Goal: Transaction & Acquisition: Purchase product/service

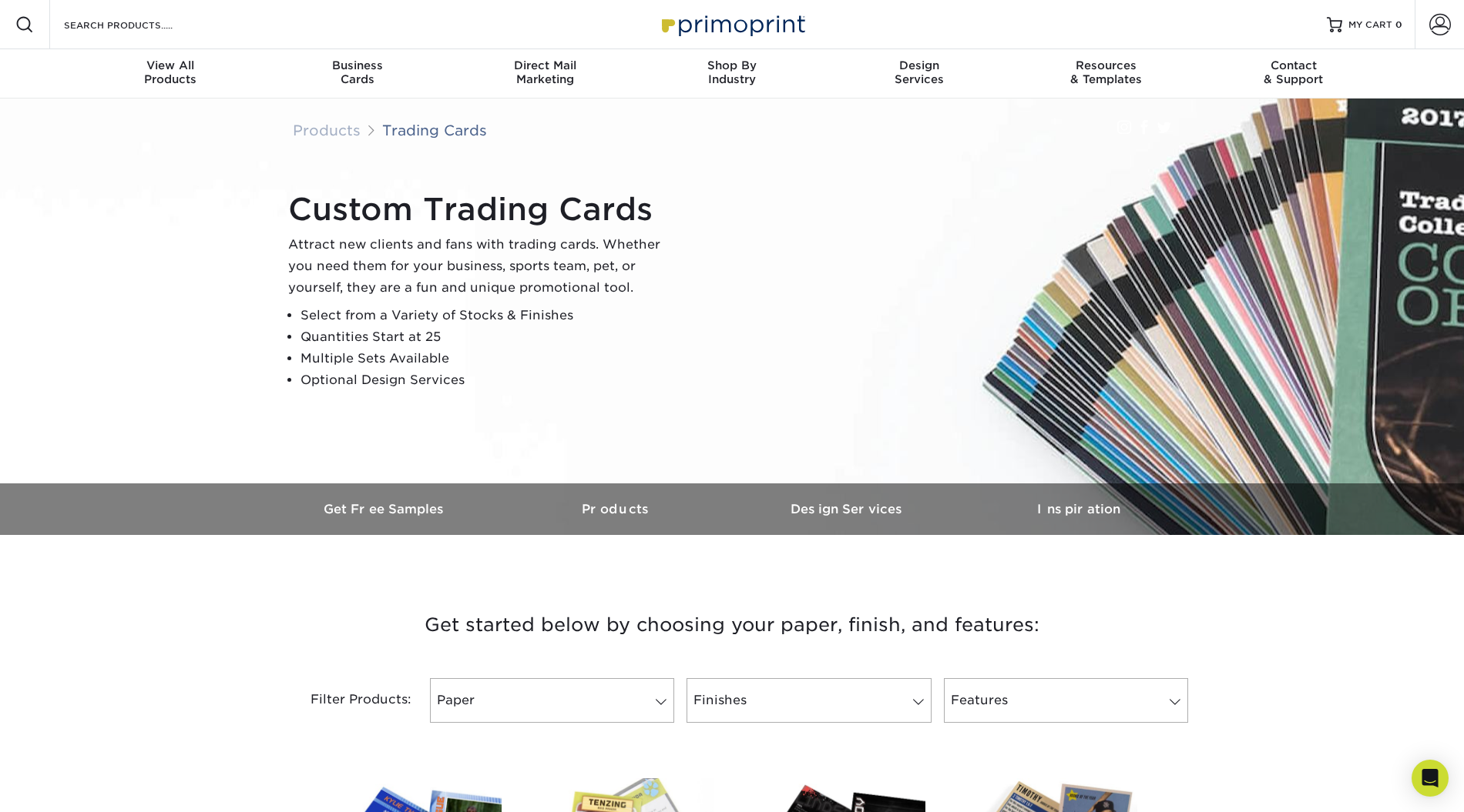
click at [844, 628] on h3 "Get started below by choosing your paper, finish, and features:" at bounding box center [732, 625] width 902 height 69
click at [828, 630] on h3 "Get started below by choosing your paper, finish, and features:" at bounding box center [732, 625] width 902 height 69
click at [875, 626] on h3 "Get started below by choosing your paper, finish, and features:" at bounding box center [732, 625] width 902 height 69
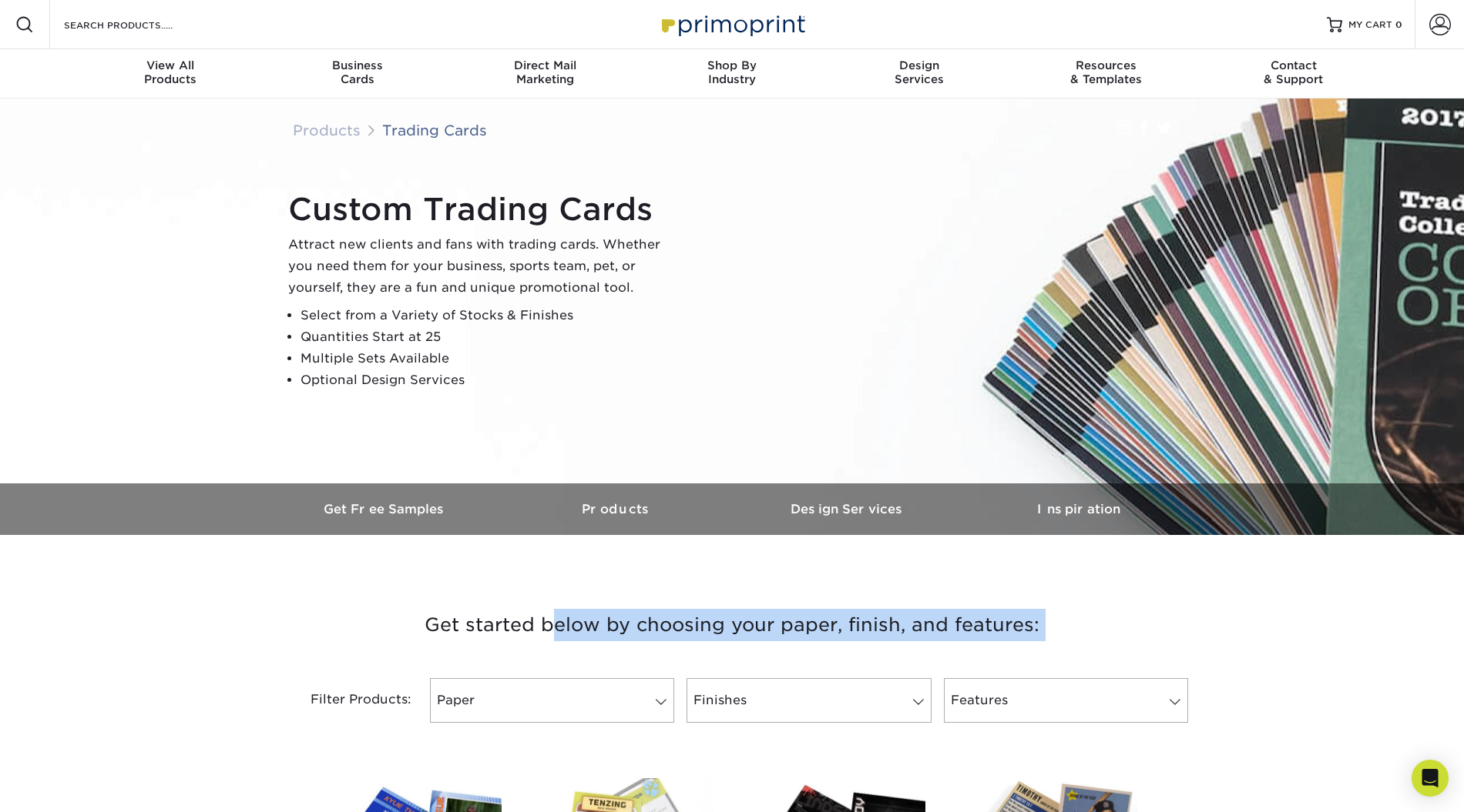
click at [875, 626] on h3 "Get started below by choosing your paper, finish, and features:" at bounding box center [732, 625] width 902 height 69
click at [900, 623] on h3 "Get started below by choosing your paper, finish, and features:" at bounding box center [732, 625] width 902 height 69
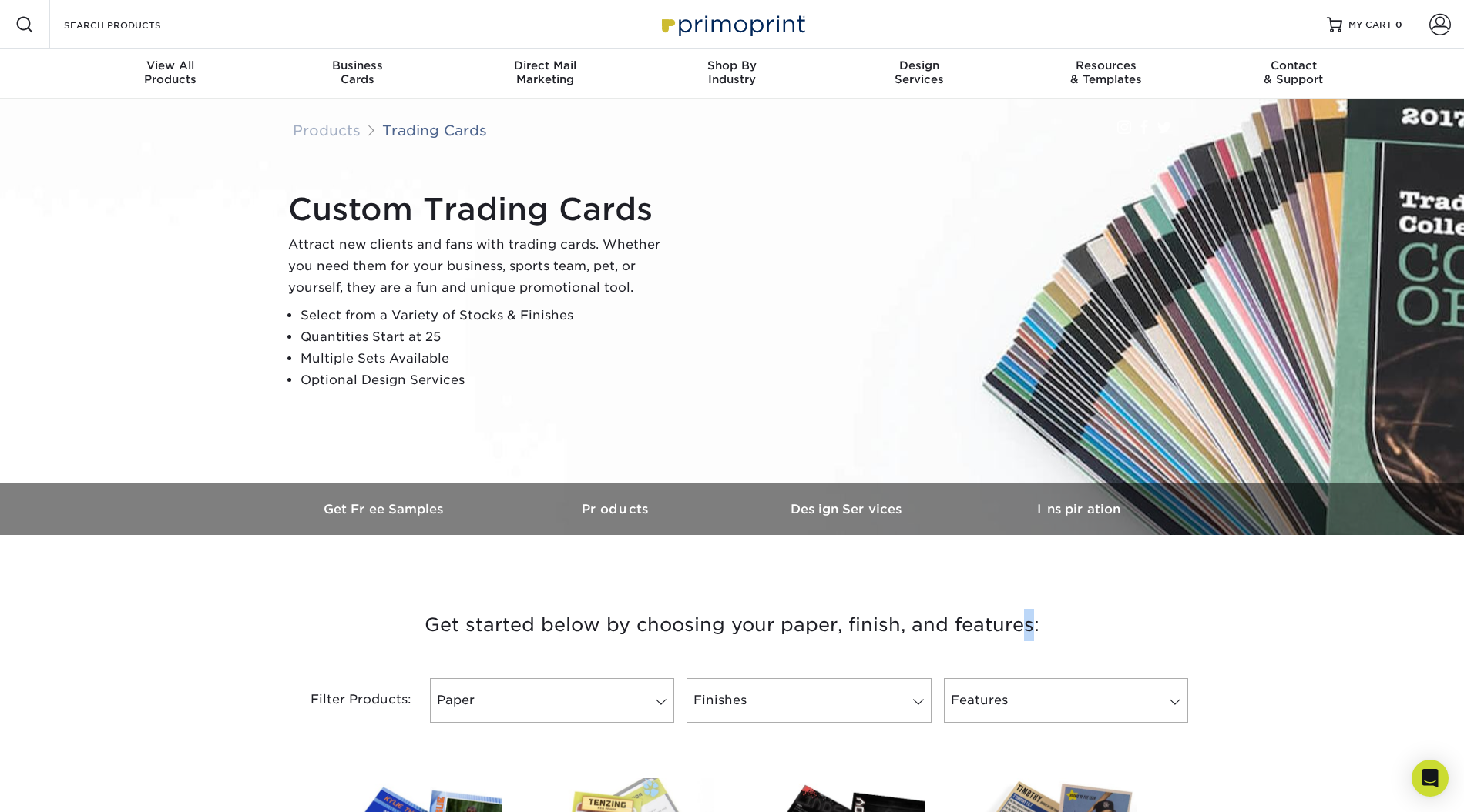
click at [900, 623] on h3 "Get started below by choosing your paper, finish, and features:" at bounding box center [732, 625] width 902 height 69
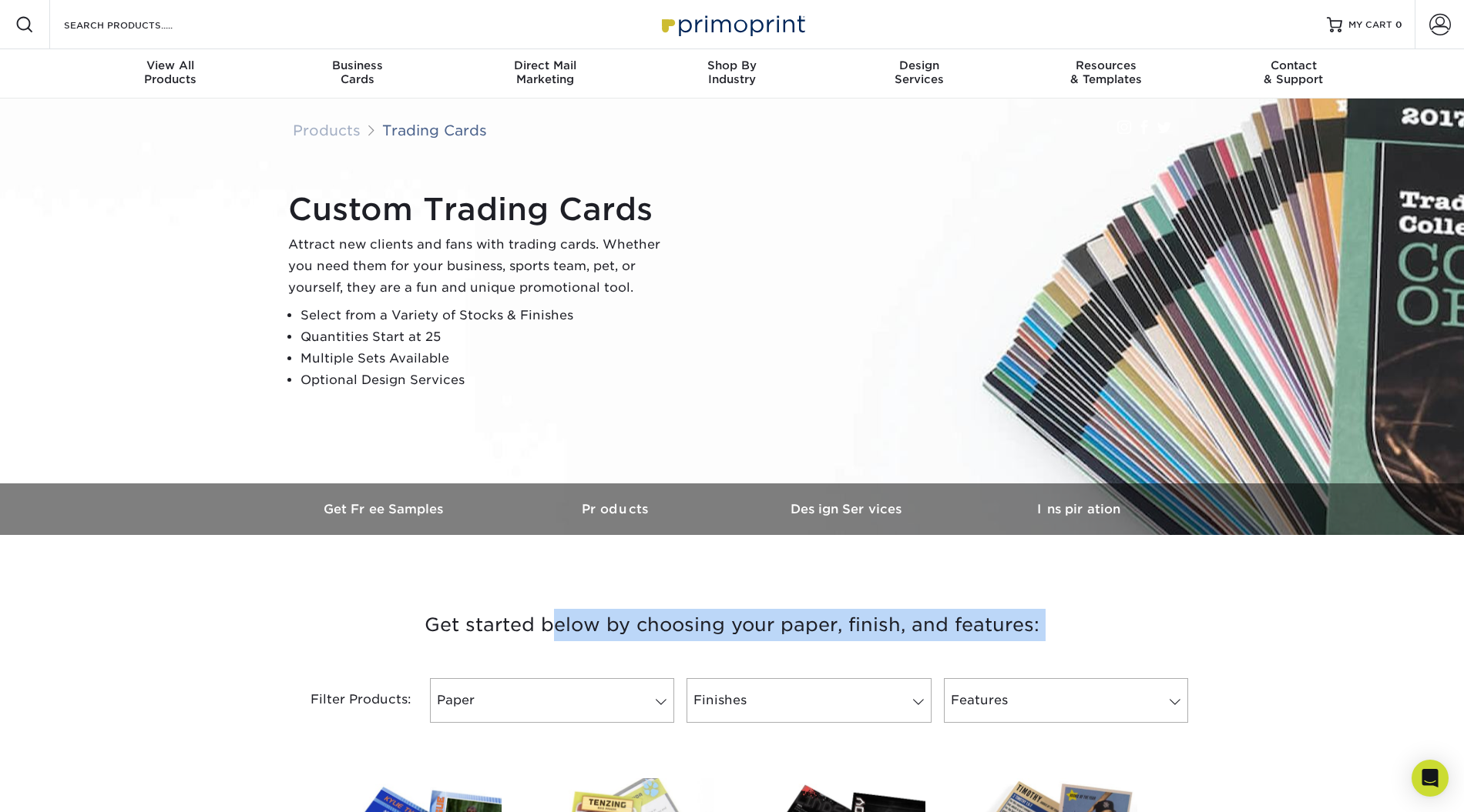
click at [900, 623] on h3 "Get started below by choosing your paper, finish, and features:" at bounding box center [732, 625] width 902 height 69
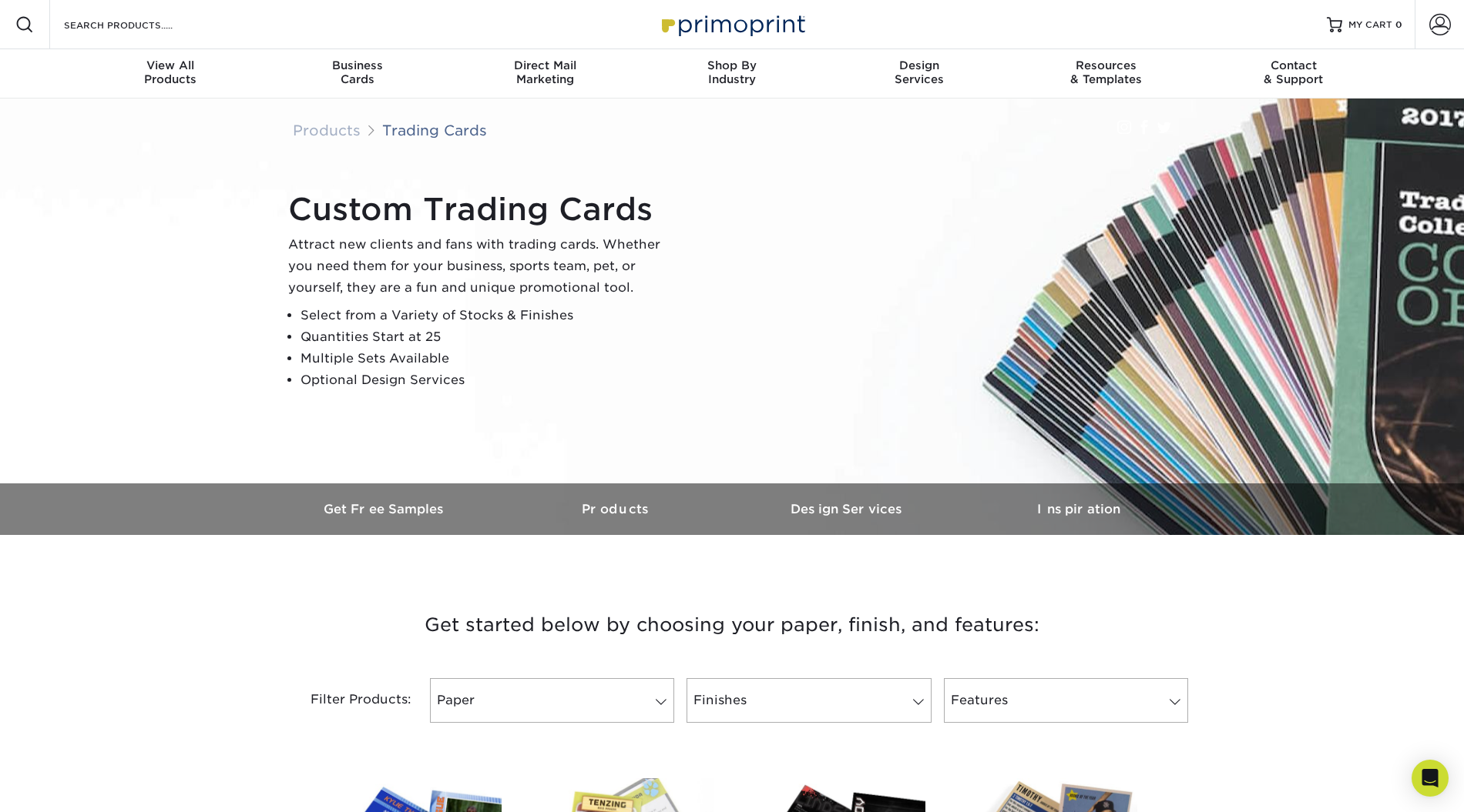
click at [903, 623] on h3 "Get started below by choosing your paper, finish, and features:" at bounding box center [732, 625] width 902 height 69
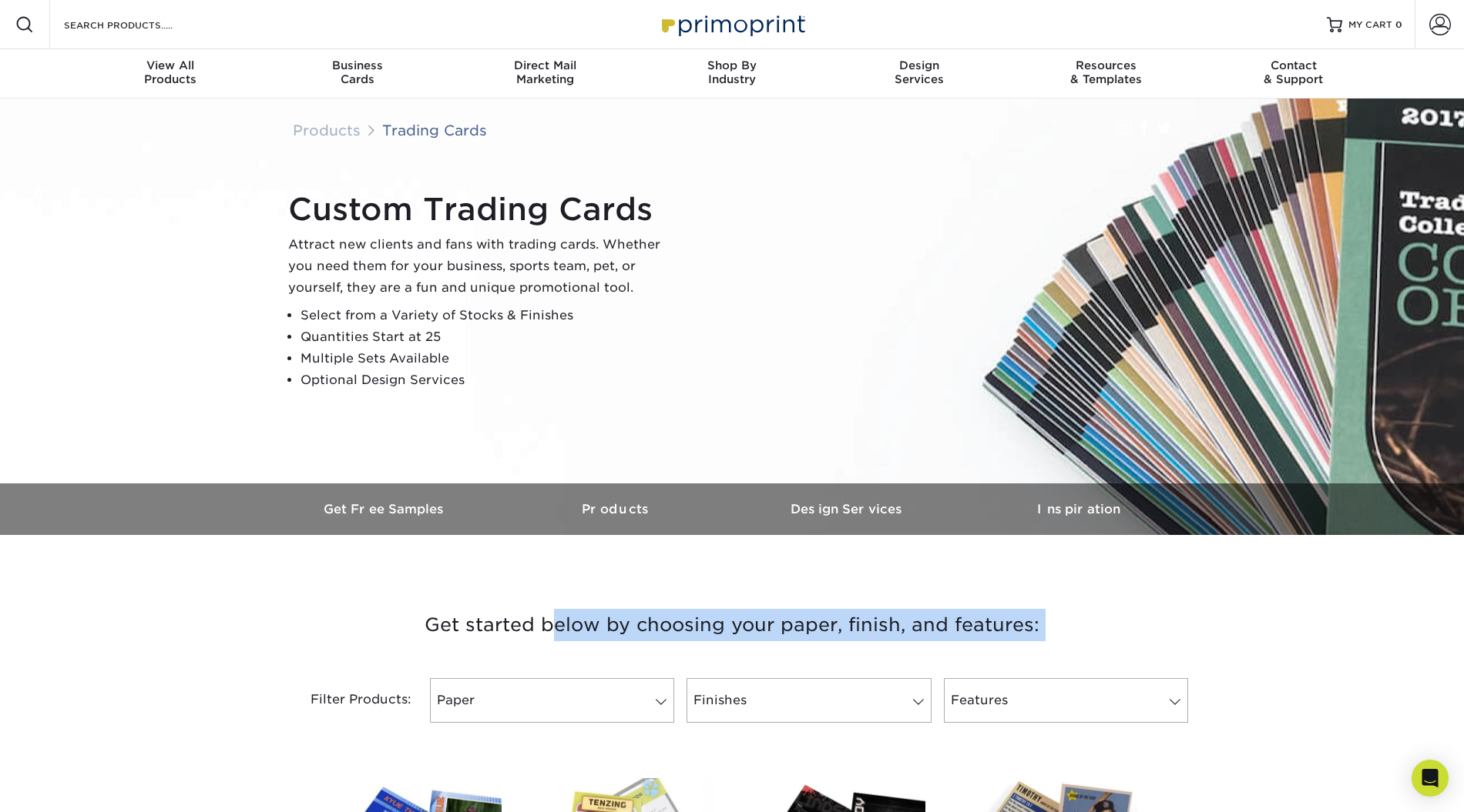
click at [903, 623] on h3 "Get started below by choosing your paper, finish, and features:" at bounding box center [732, 625] width 902 height 69
click at [1101, 615] on h3 "Get started below by choosing your paper, finish, and features:" at bounding box center [732, 625] width 902 height 69
